Goal: Transaction & Acquisition: Purchase product/service

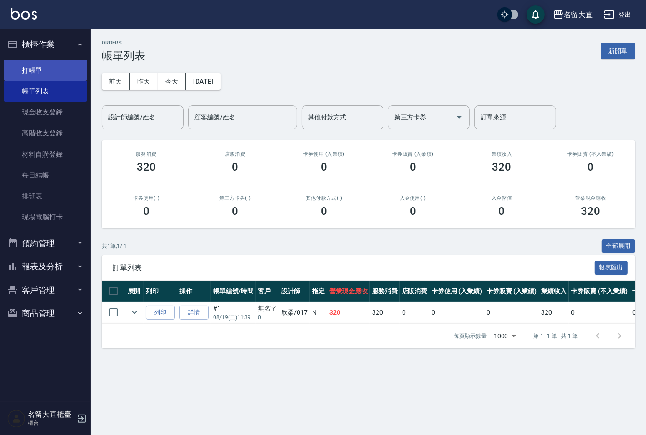
click at [50, 60] on ul "打帳單 帳單列表 現金收支登錄 高階收支登錄 材料自購登錄 每日結帳 排班表 現場電腦打卡" at bounding box center [46, 143] width 84 height 175
click at [50, 62] on link "打帳單" at bounding box center [46, 70] width 84 height 21
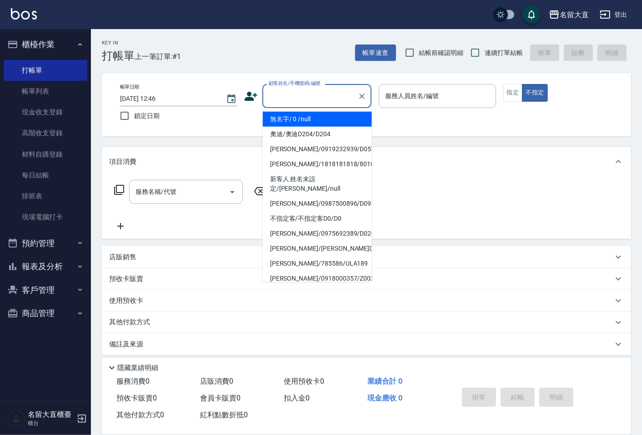
click at [338, 99] on input "顧客姓名/手機號碼/編號" at bounding box center [309, 96] width 87 height 16
click at [332, 120] on li "無名字/ 0 /null" at bounding box center [317, 119] width 109 height 15
type input "無名字/ 0 /null"
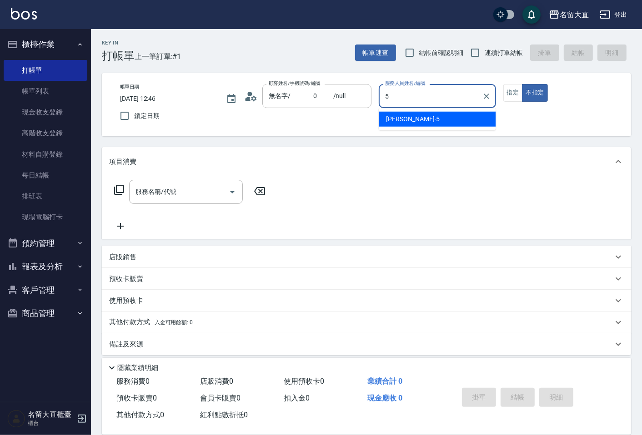
type input "Reese-5"
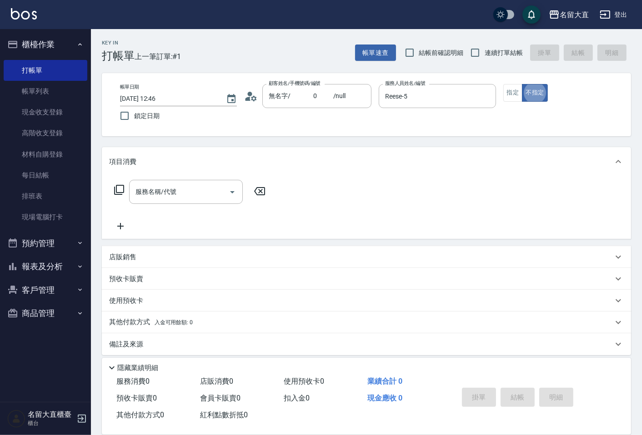
type button "false"
click at [516, 94] on button "指定" at bounding box center [513, 93] width 20 height 18
click at [478, 54] on input "連續打單結帳" at bounding box center [474, 52] width 19 height 19
checkbox input "true"
click at [197, 195] on input "服務名稱/代號" at bounding box center [179, 192] width 92 height 16
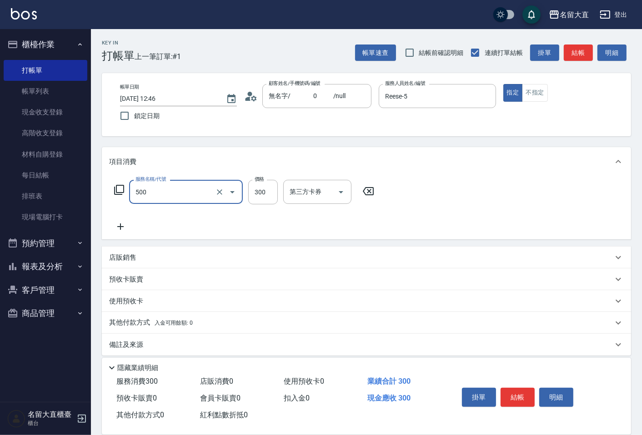
type input "洗髮(500)"
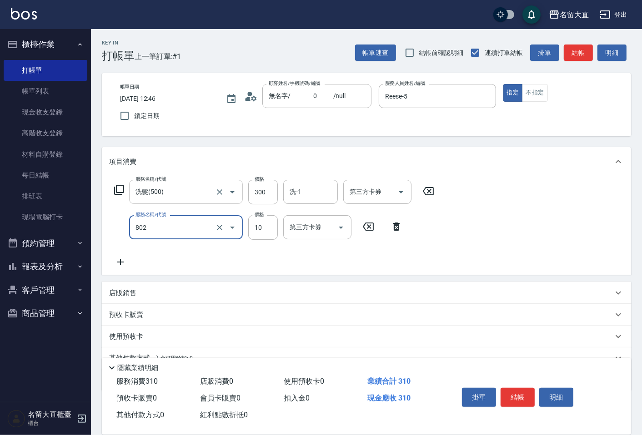
type input "潤絲(802)"
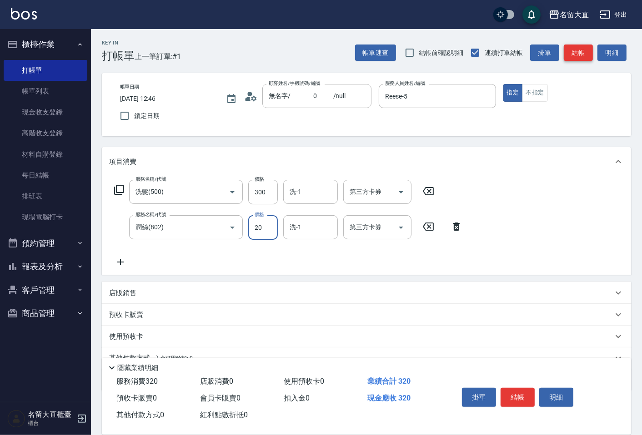
type input "20"
click at [581, 53] on button "結帳" at bounding box center [577, 53] width 29 height 17
